Goal: Book appointment/travel/reservation

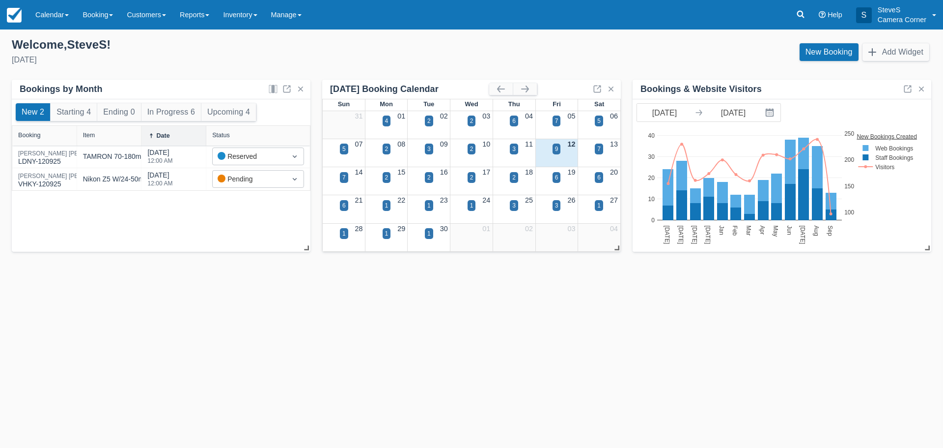
click at [562, 149] on div "9" at bounding box center [556, 154] width 43 height 11
click at [552, 146] on div "12" at bounding box center [556, 144] width 43 height 11
click at [554, 146] on div "9" at bounding box center [557, 148] width 8 height 11
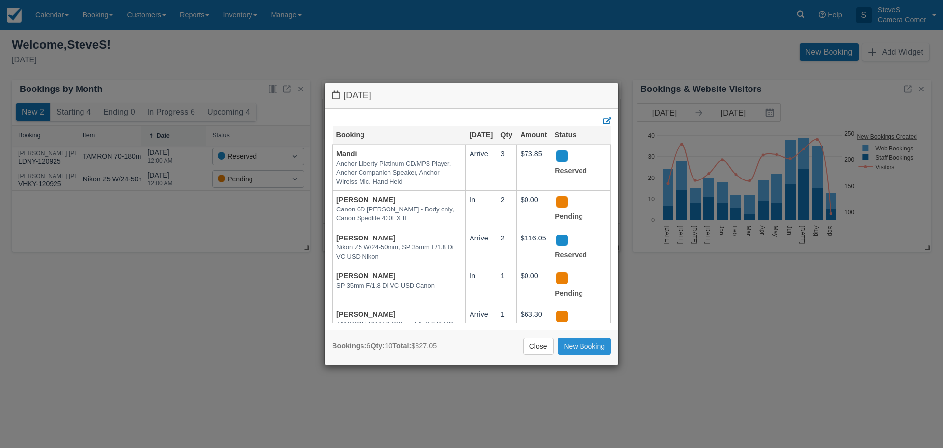
click at [580, 348] on link "New Booking" at bounding box center [585, 345] width 54 height 17
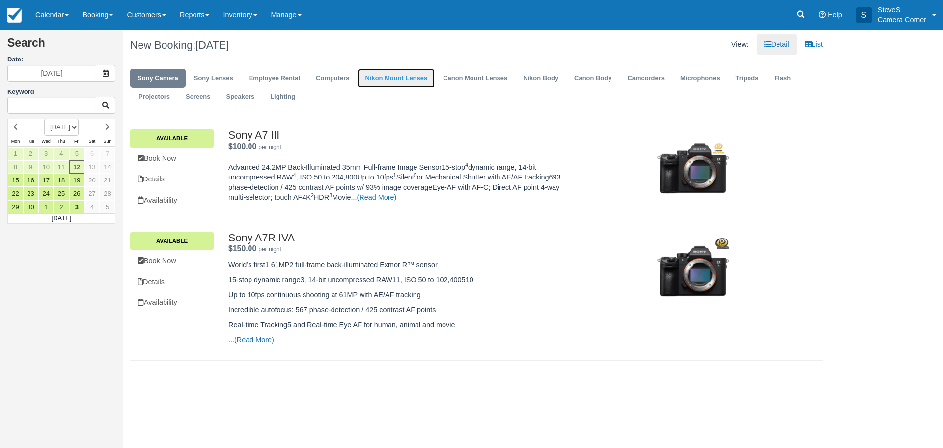
click at [390, 80] on link "Nikon Mount Lenses" at bounding box center [396, 78] width 77 height 19
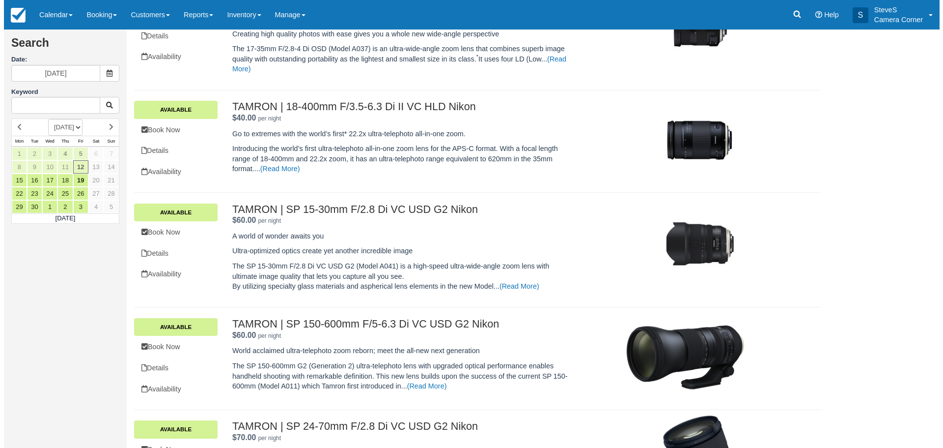
scroll to position [442, 0]
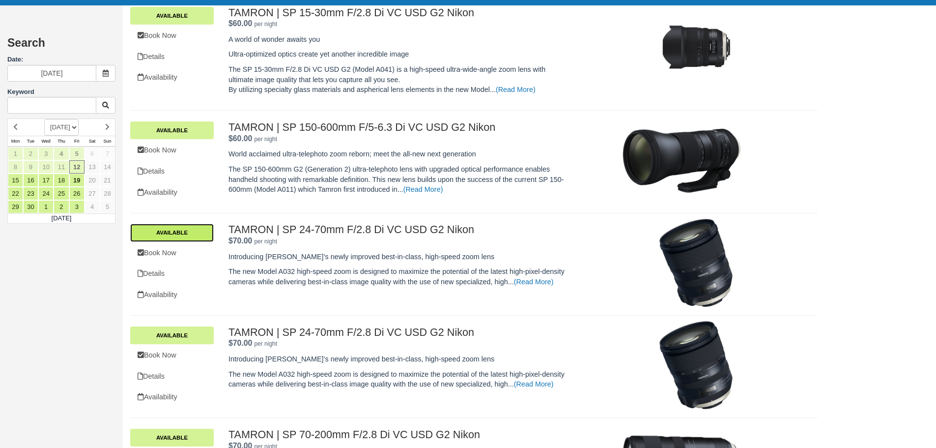
click at [193, 235] on link "Available" at bounding box center [172, 233] width 84 height 18
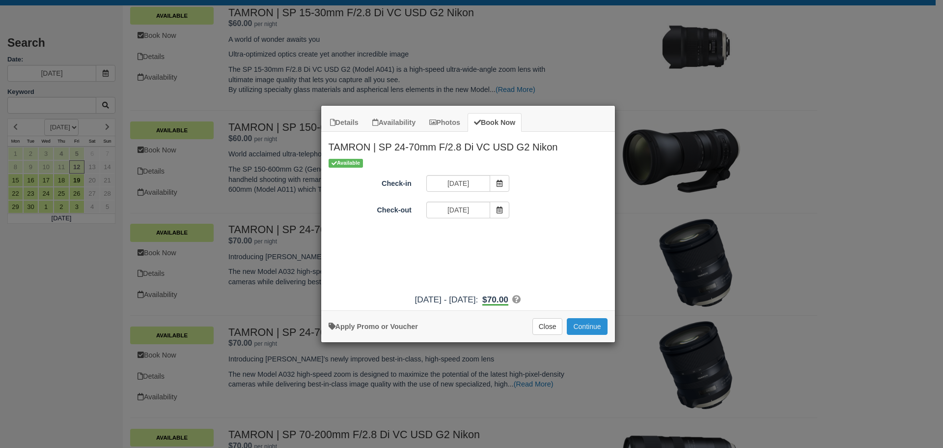
click at [578, 322] on button "Continue" at bounding box center [587, 326] width 40 height 17
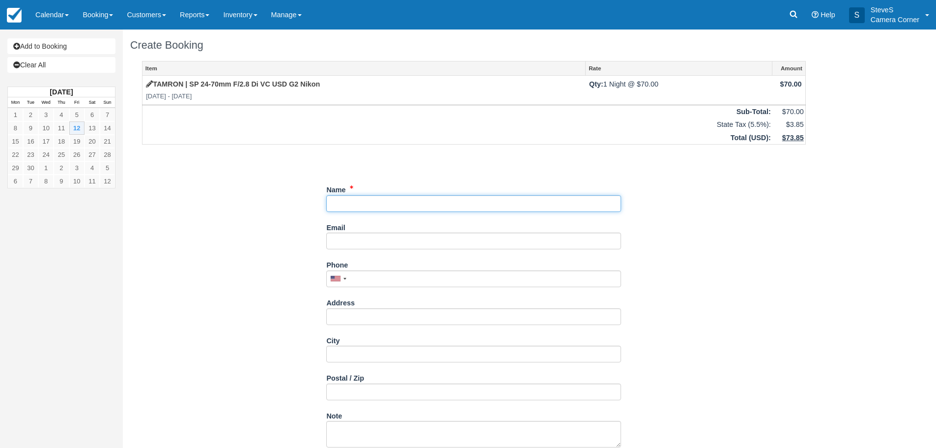
click at [374, 198] on input "Name" at bounding box center [473, 203] width 295 height 17
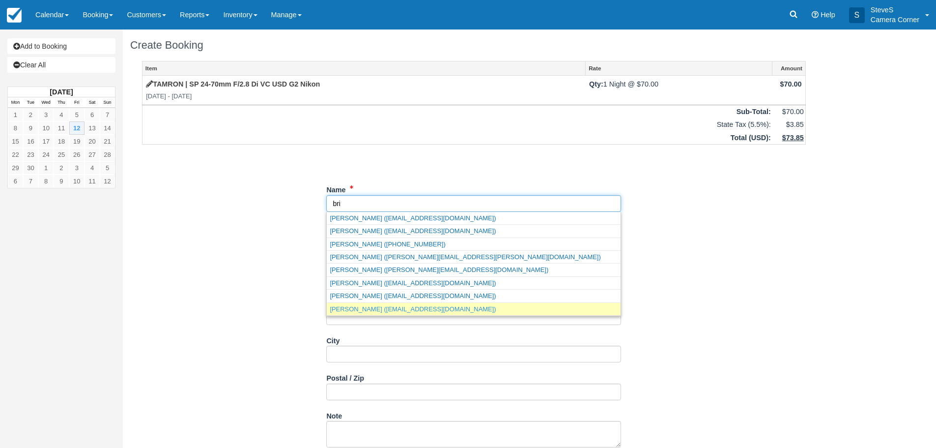
click at [392, 308] on link "Brittany Bruss (bdkuchta@yahoo.com)" at bounding box center [474, 309] width 294 height 12
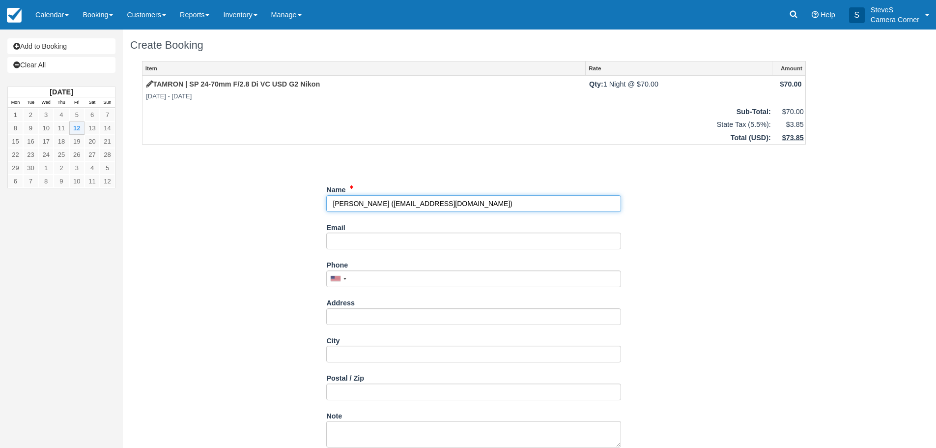
type input "Brittany Bruss"
type input "bdkuchta@yahoo.com"
type input "+14803349853"
type input "995 Hilcrest HGTS"
type input "Howard"
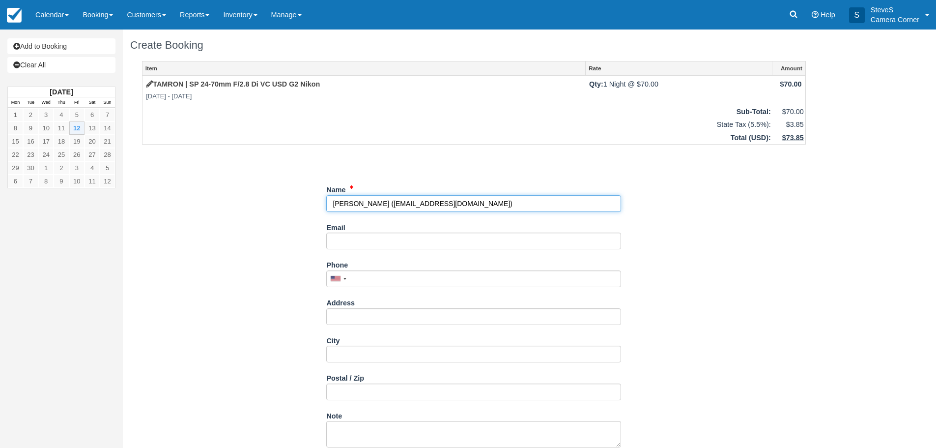
type input "54313"
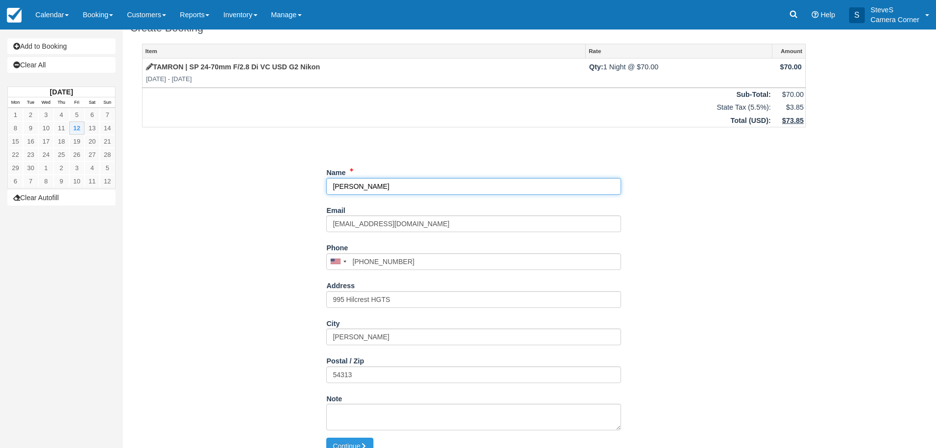
scroll to position [31, 0]
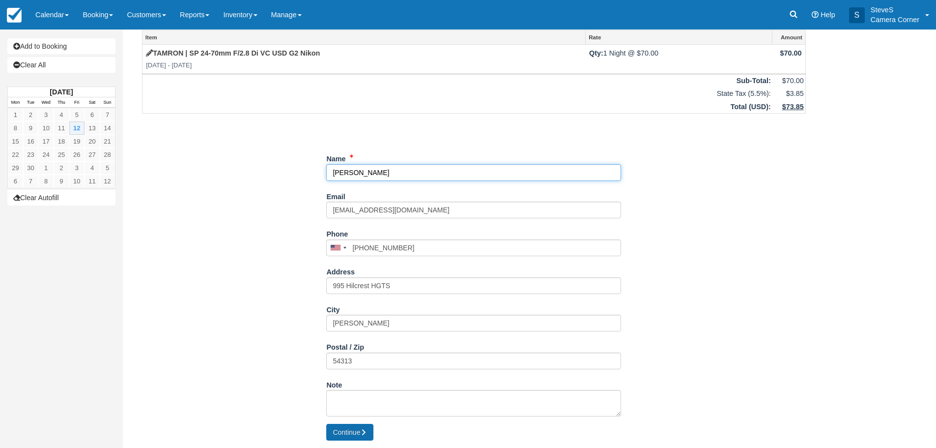
type input "Brittany Bruss"
click at [362, 434] on icon "submit" at bounding box center [363, 431] width 7 height 7
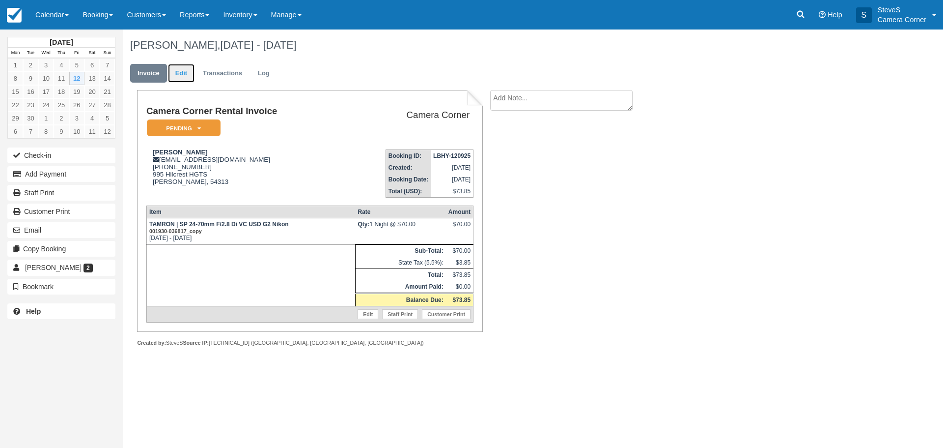
click at [183, 70] on link "Edit" at bounding box center [181, 73] width 27 height 19
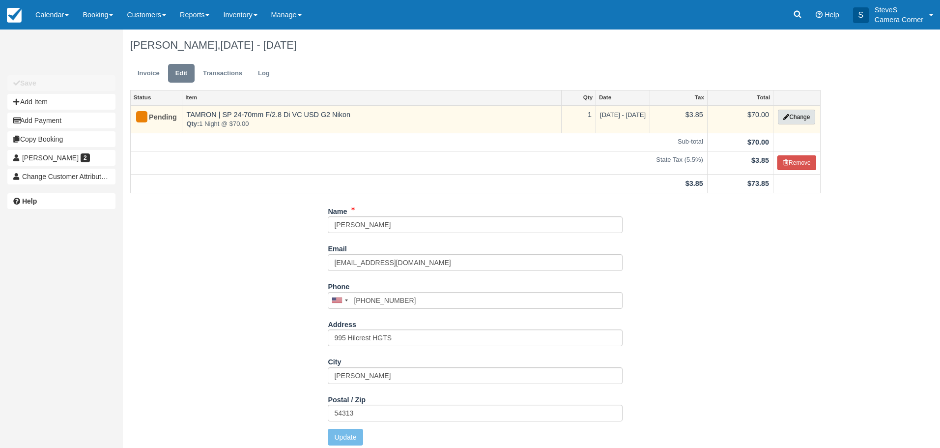
click at [801, 115] on button "Change" at bounding box center [796, 117] width 37 height 15
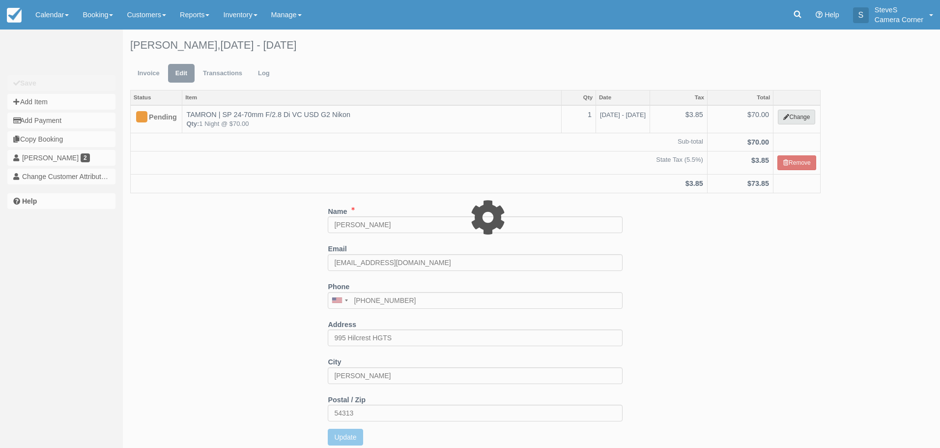
select select "3"
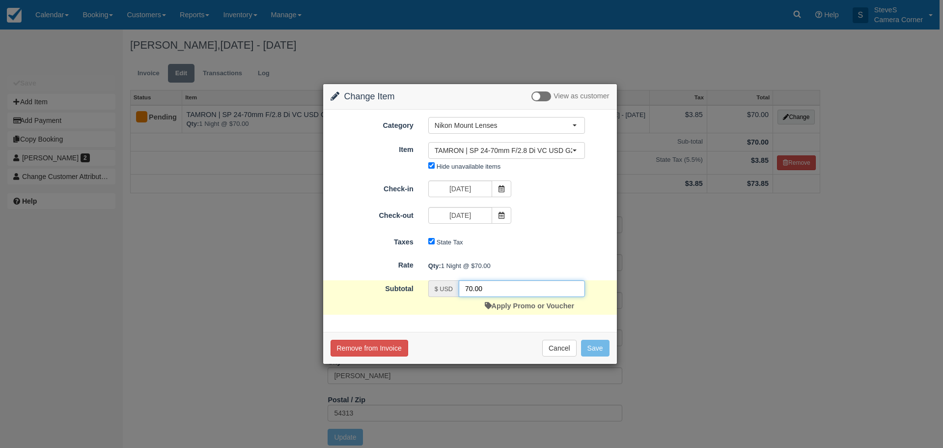
click at [437, 286] on div "$ USD 70.00" at bounding box center [506, 288] width 157 height 17
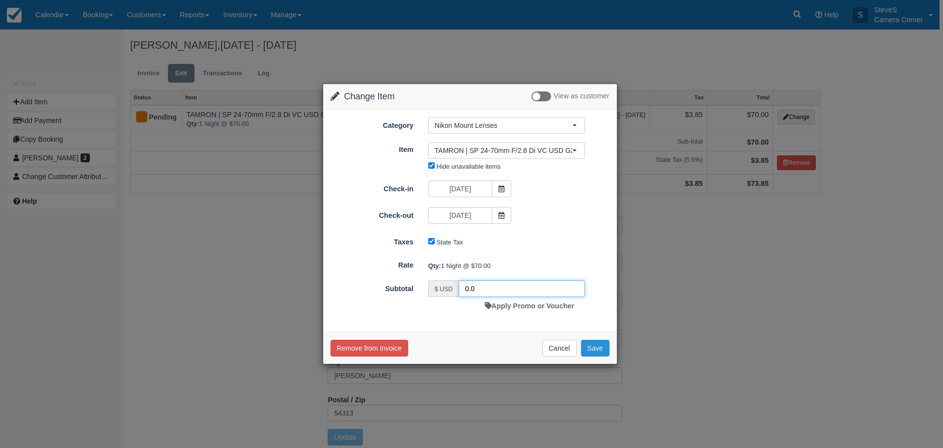
type input "0.0"
click at [598, 341] on button "Save" at bounding box center [595, 347] width 28 height 17
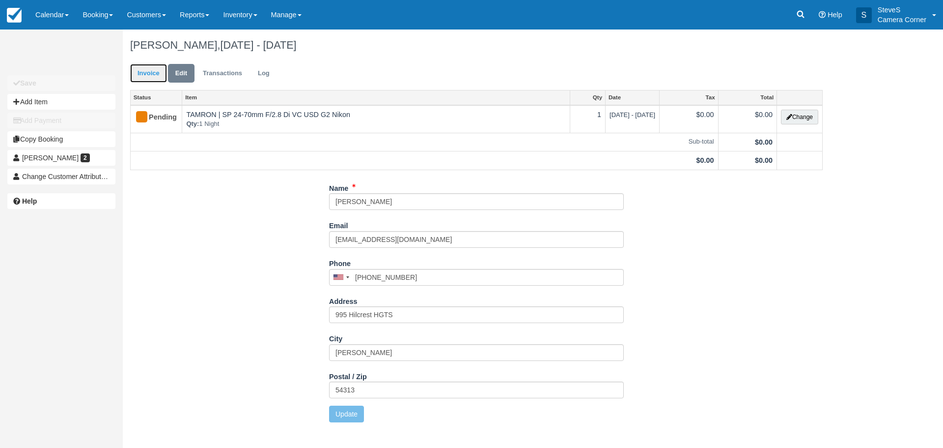
click at [150, 75] on link "Invoice" at bounding box center [148, 73] width 37 height 19
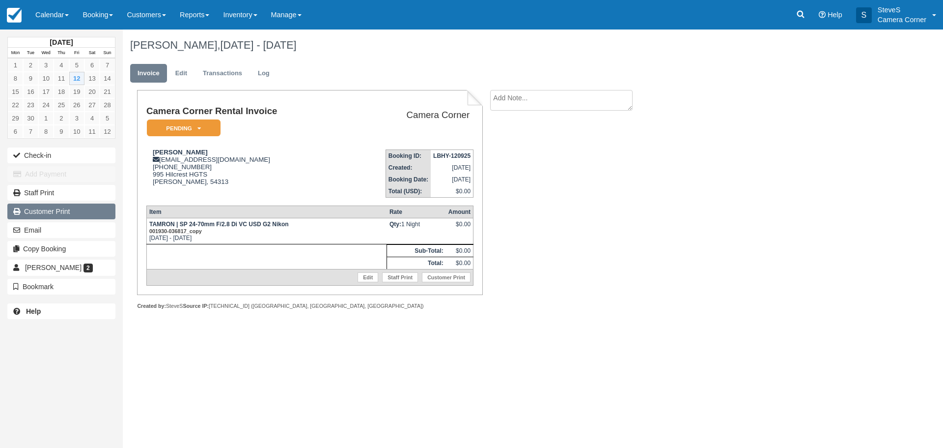
click at [56, 207] on link "Customer Print" at bounding box center [61, 211] width 108 height 16
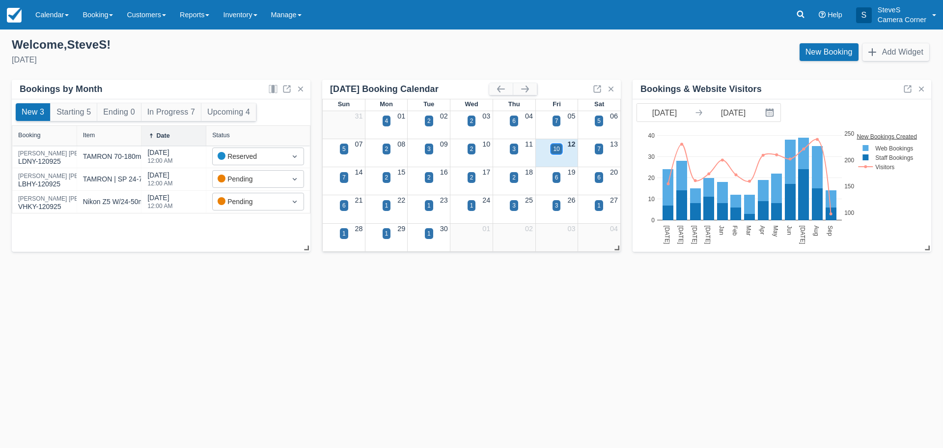
click at [559, 146] on div "10" at bounding box center [556, 148] width 6 height 9
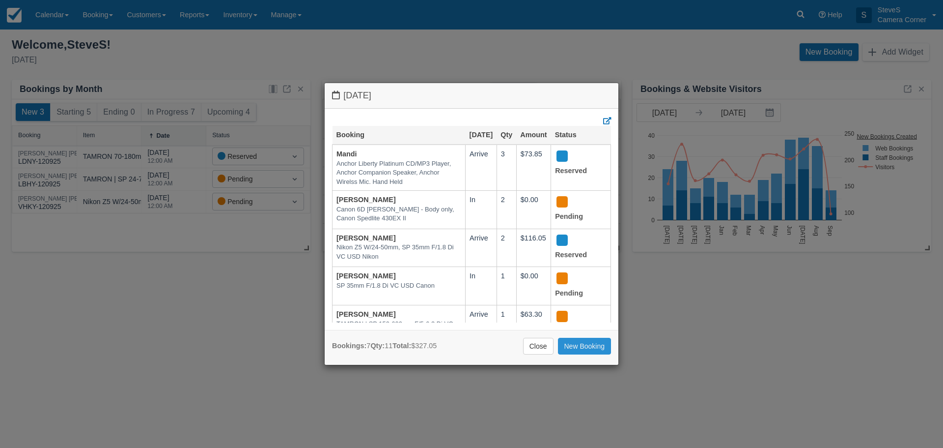
click at [592, 351] on link "New Booking" at bounding box center [585, 345] width 54 height 17
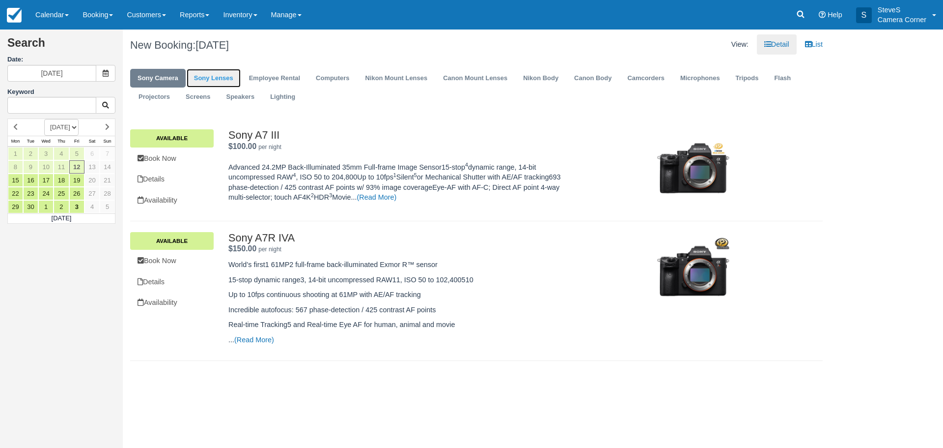
click at [216, 75] on link "Sony Lenses" at bounding box center [214, 78] width 54 height 19
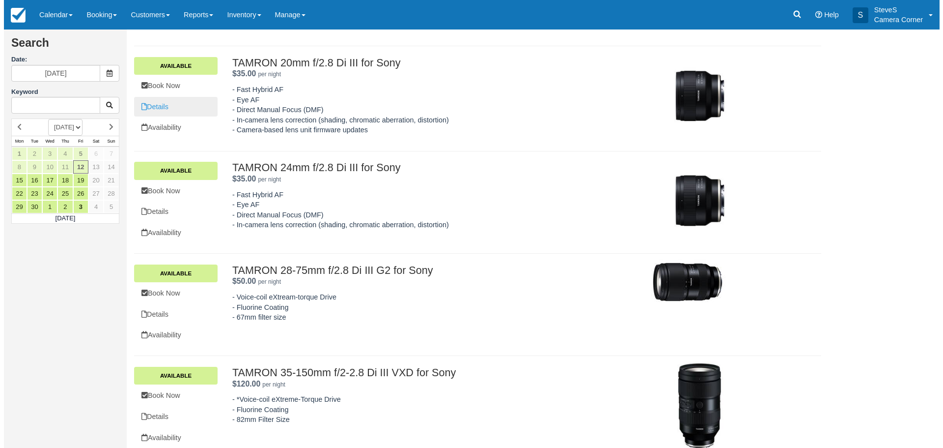
scroll to position [344, 0]
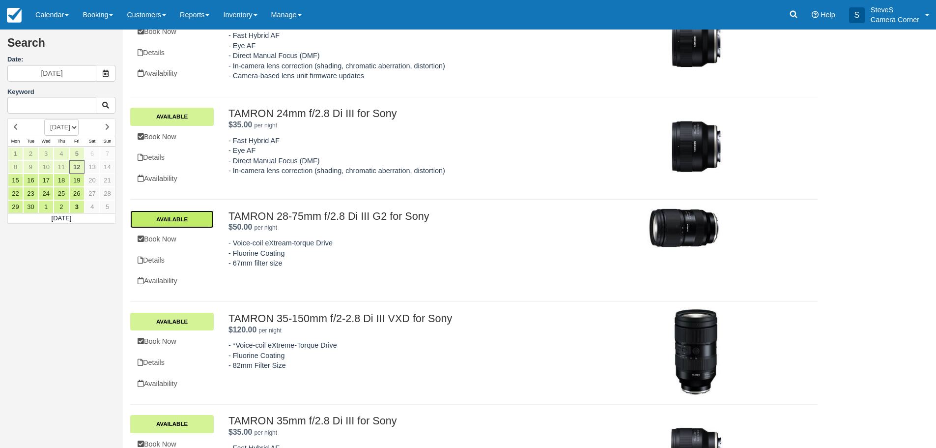
click at [178, 216] on link "Available" at bounding box center [172, 219] width 84 height 18
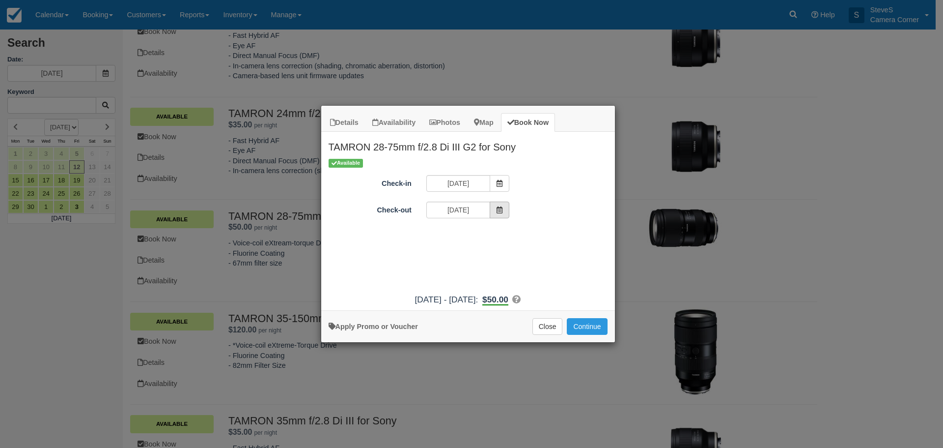
click at [504, 211] on span "Item Modal" at bounding box center [500, 209] width 20 height 17
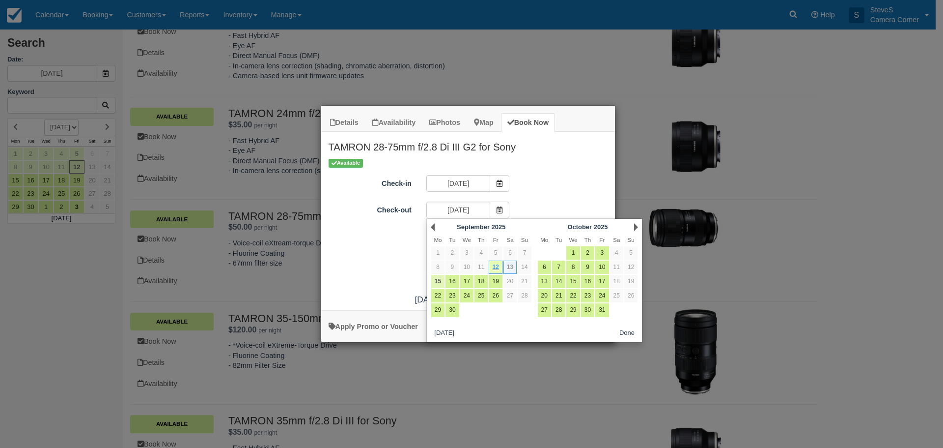
click at [438, 279] on link "15" at bounding box center [437, 281] width 13 height 13
type input "09/15/25"
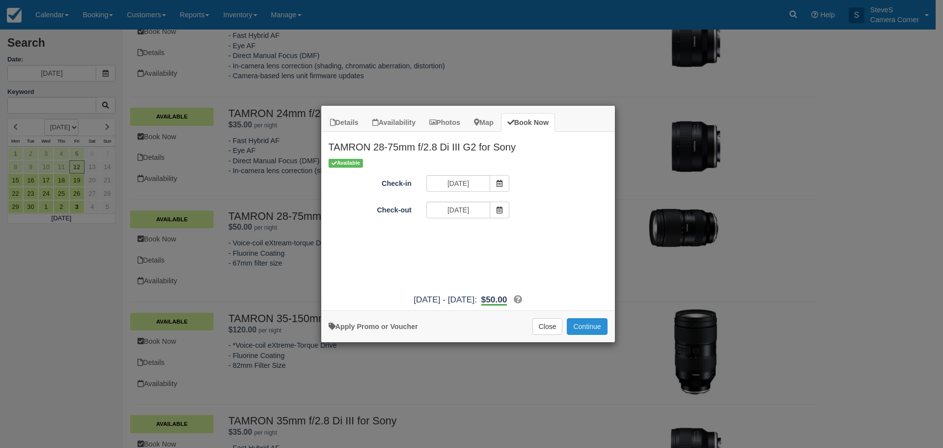
click at [584, 326] on button "Continue" at bounding box center [587, 326] width 40 height 17
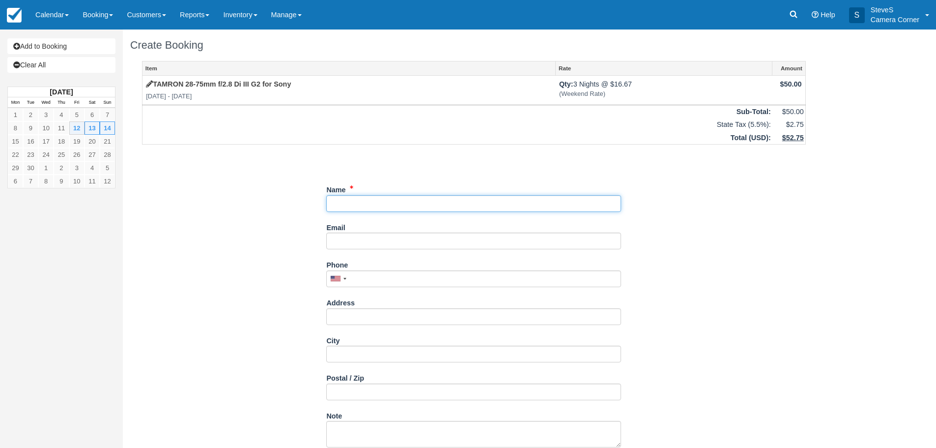
click at [392, 197] on input "Name" at bounding box center [473, 203] width 295 height 17
click at [334, 203] on input "Name" at bounding box center [473, 203] width 295 height 17
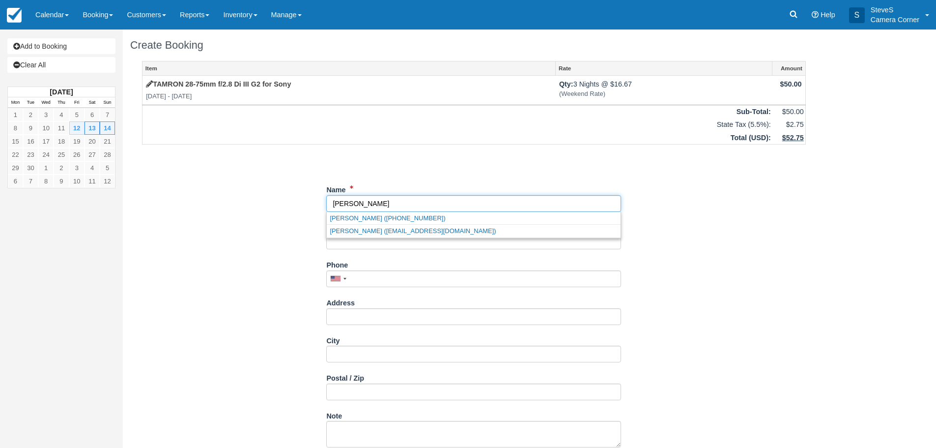
click at [375, 200] on input "Name" at bounding box center [473, 203] width 295 height 17
type input "[PERSON_NAME]"
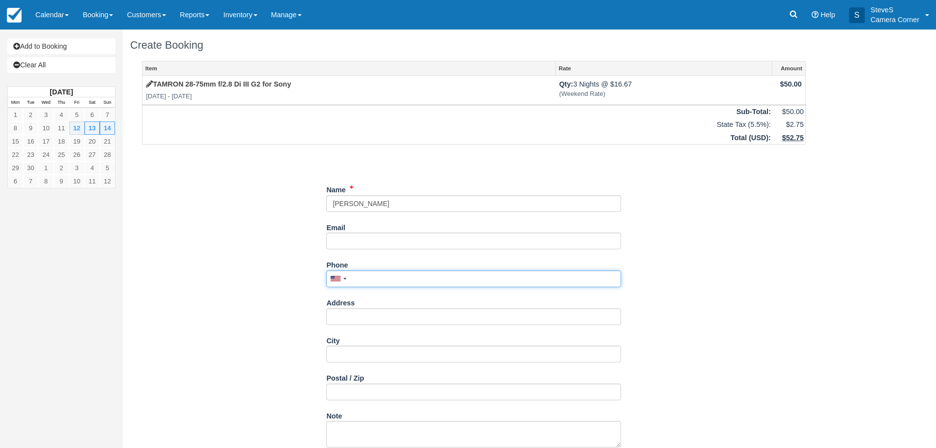
click at [360, 280] on input "Phone" at bounding box center [473, 278] width 295 height 17
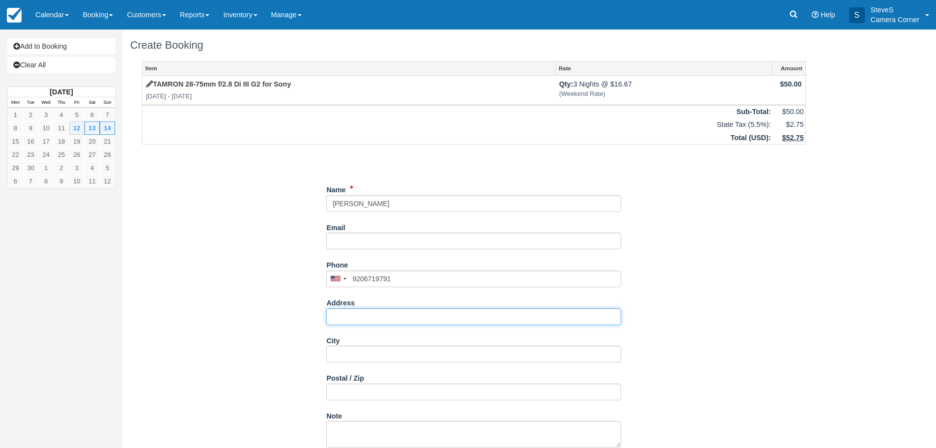
type input "(920) 671-9791"
click at [363, 320] on input "Address" at bounding box center [473, 316] width 295 height 17
type input "w1321 s town line rd"
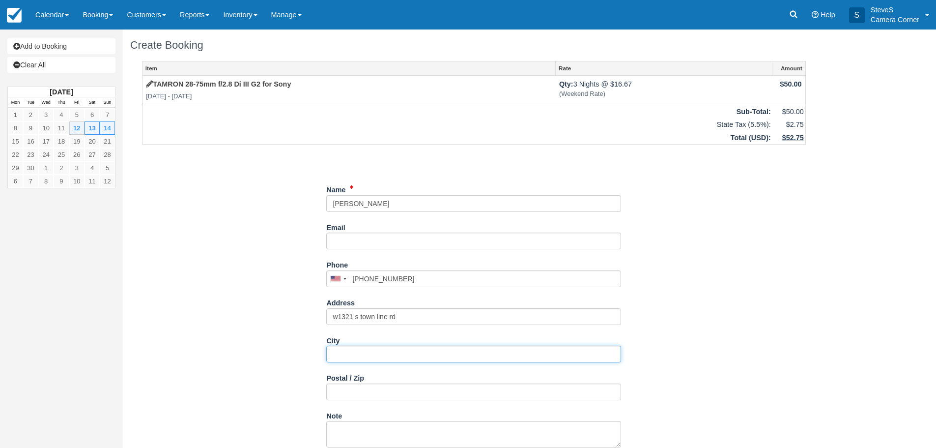
type input "c"
type input "kraaow"
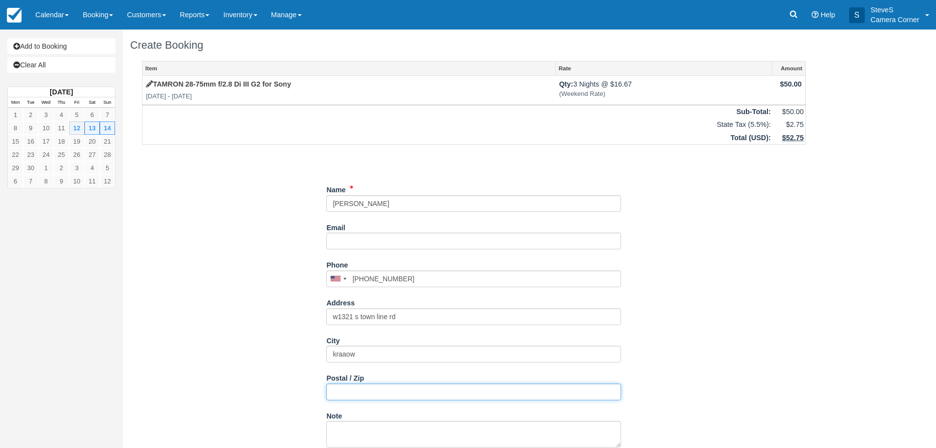
click at [351, 398] on input "Postal / Zip" at bounding box center [473, 391] width 295 height 17
type input "wi 54313"
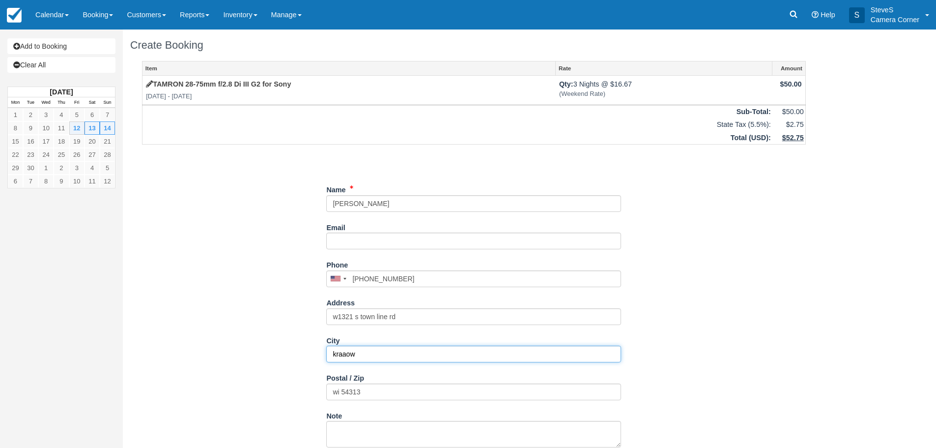
click at [336, 354] on input "kraaow" at bounding box center [473, 353] width 295 height 17
click at [340, 353] on input "Kraaow" at bounding box center [473, 353] width 295 height 17
type input "Krokaow"
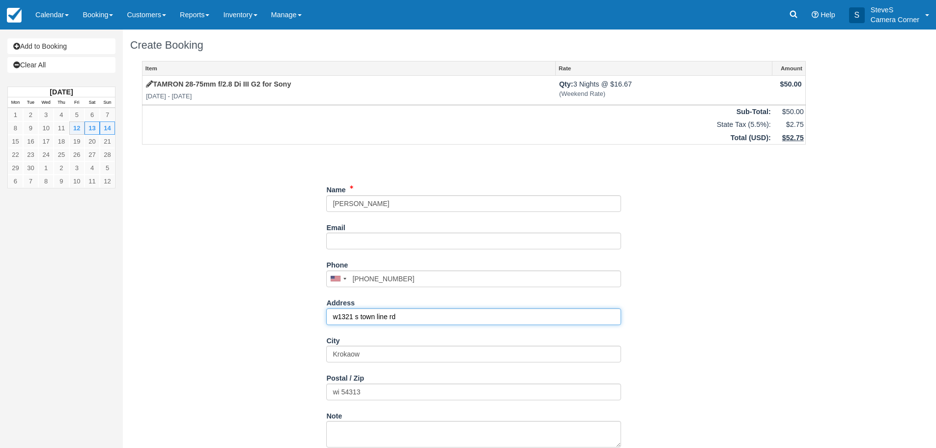
click at [356, 320] on input "w1321 s town line rd" at bounding box center [473, 316] width 295 height 17
click at [364, 317] on input "w1321 S town line rd" at bounding box center [473, 316] width 295 height 17
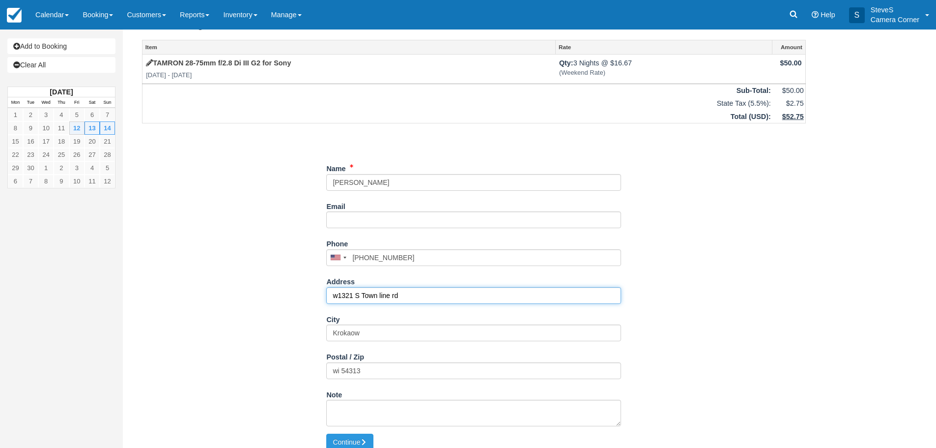
scroll to position [31, 0]
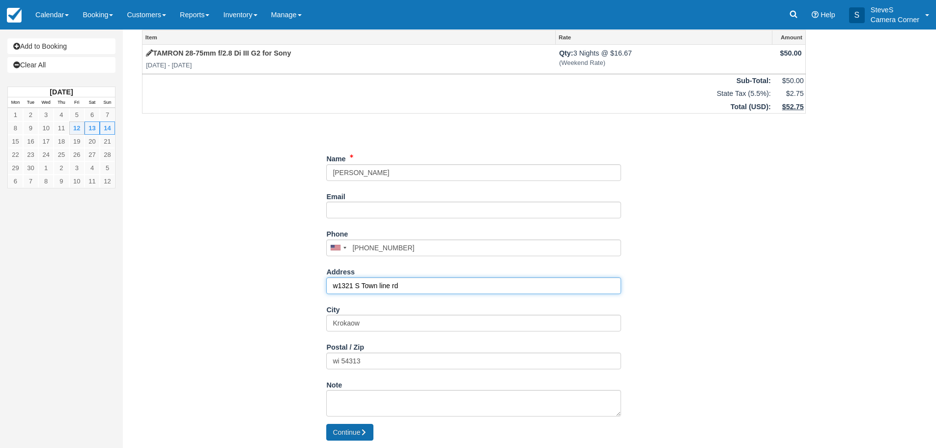
type input "w1321 S Town line rd"
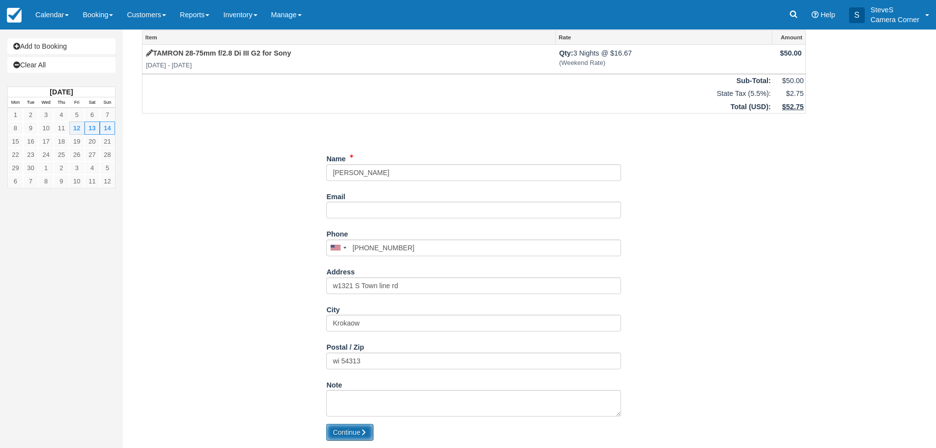
click at [362, 437] on button "Continue" at bounding box center [349, 431] width 47 height 17
type input "+19206719791"
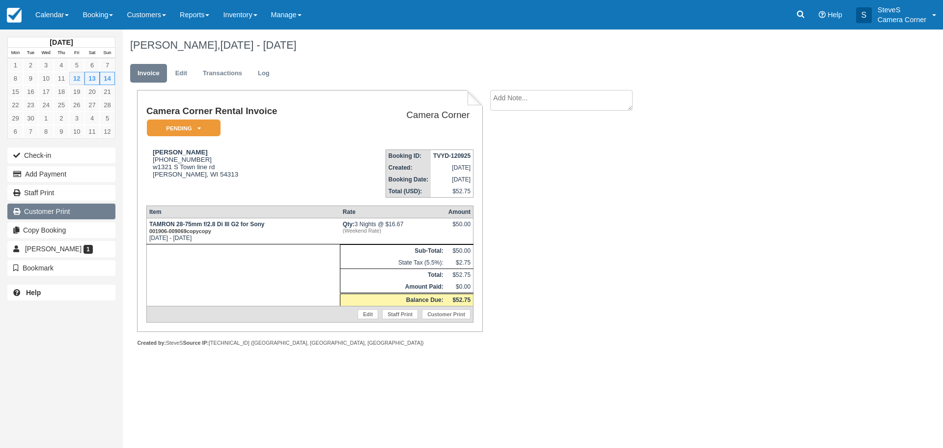
click at [54, 210] on link "Customer Print" at bounding box center [61, 211] width 108 height 16
